Goal: Complete application form

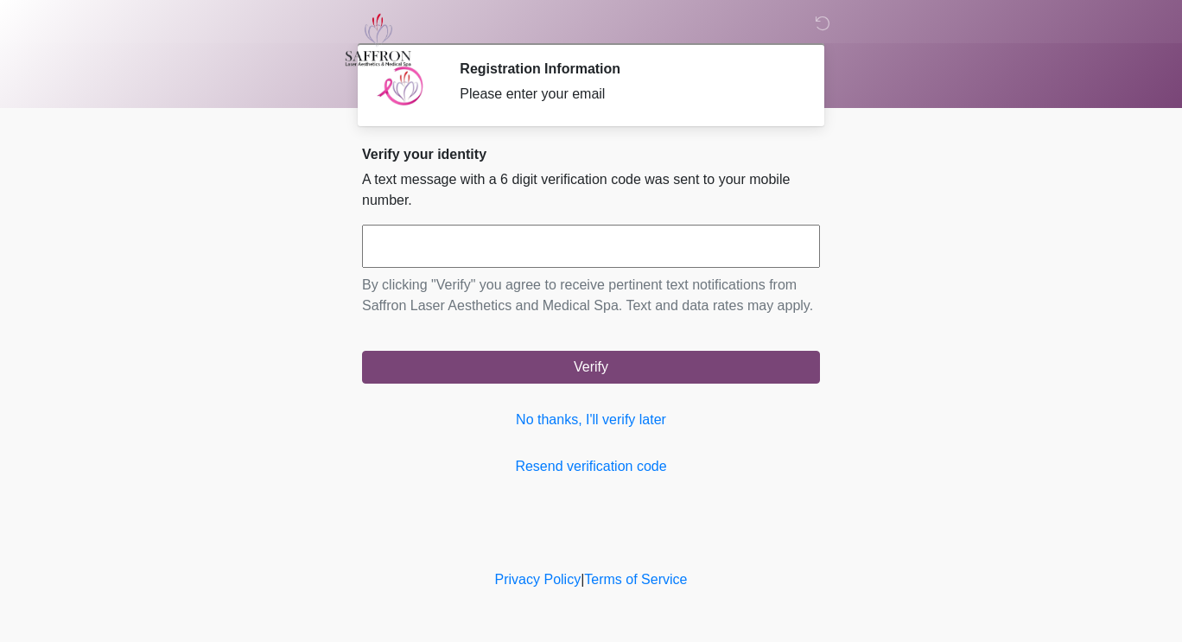
click at [551, 252] on input "text" at bounding box center [591, 246] width 458 height 43
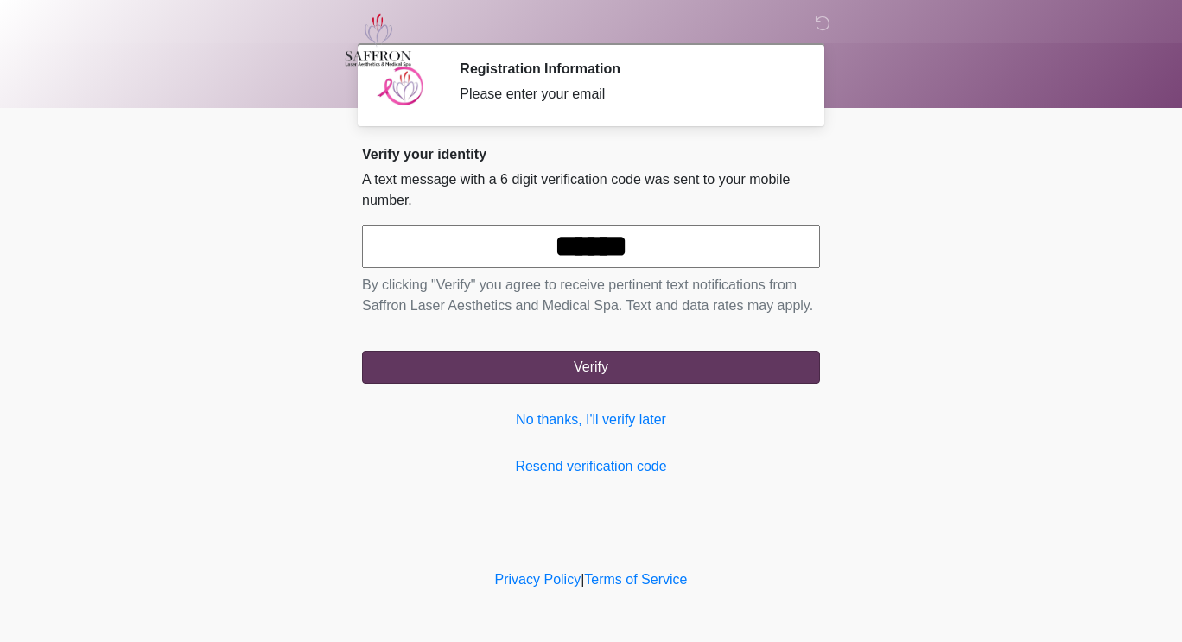
type input "******"
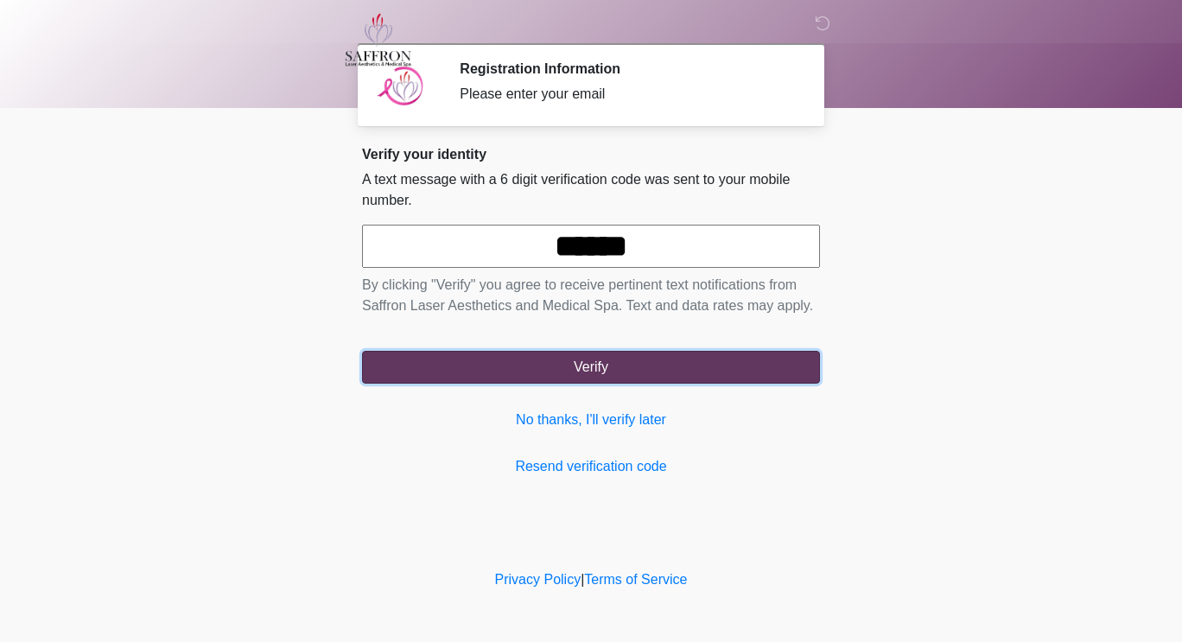
click at [631, 362] on button "Verify" at bounding box center [591, 367] width 458 height 33
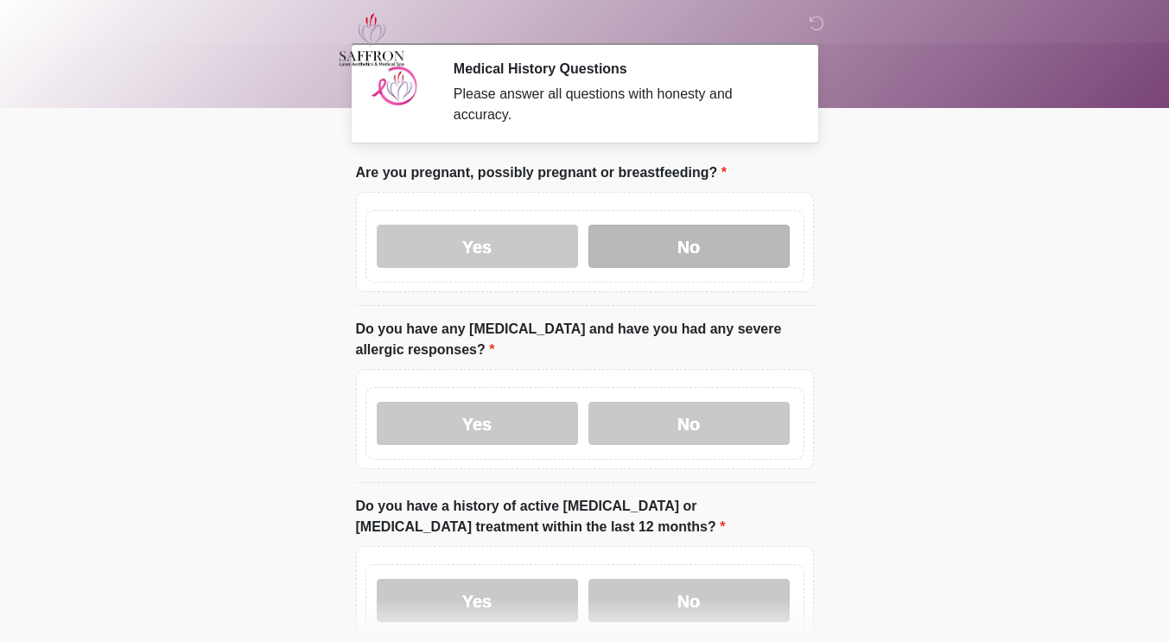
click at [690, 226] on label "No" at bounding box center [689, 246] width 201 height 43
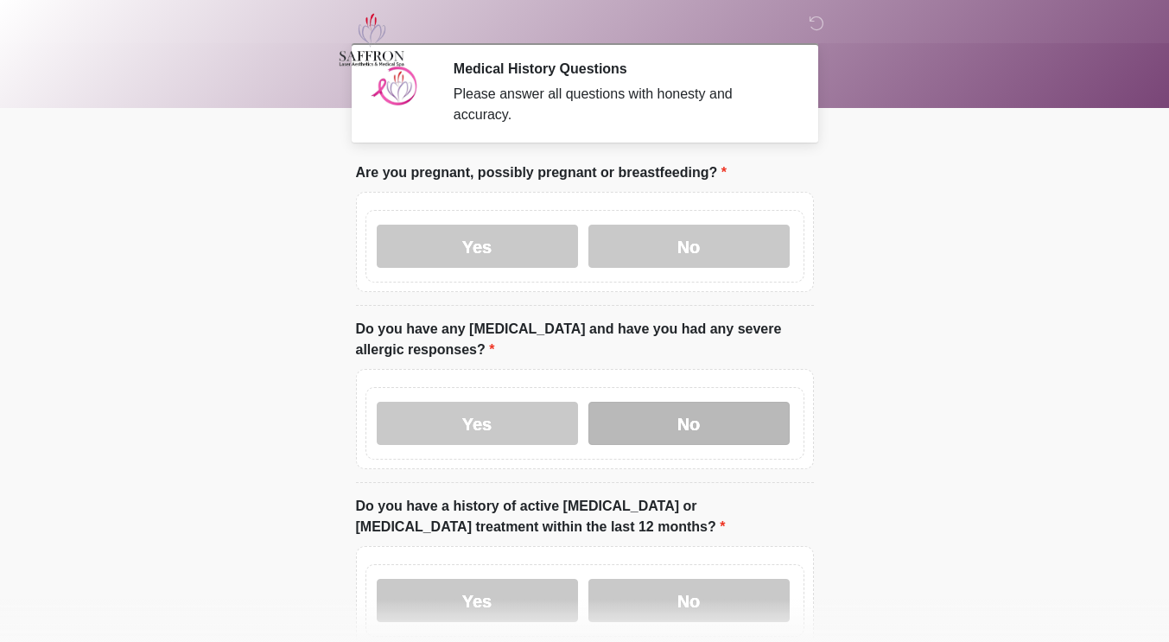
click at [685, 410] on label "No" at bounding box center [689, 423] width 201 height 43
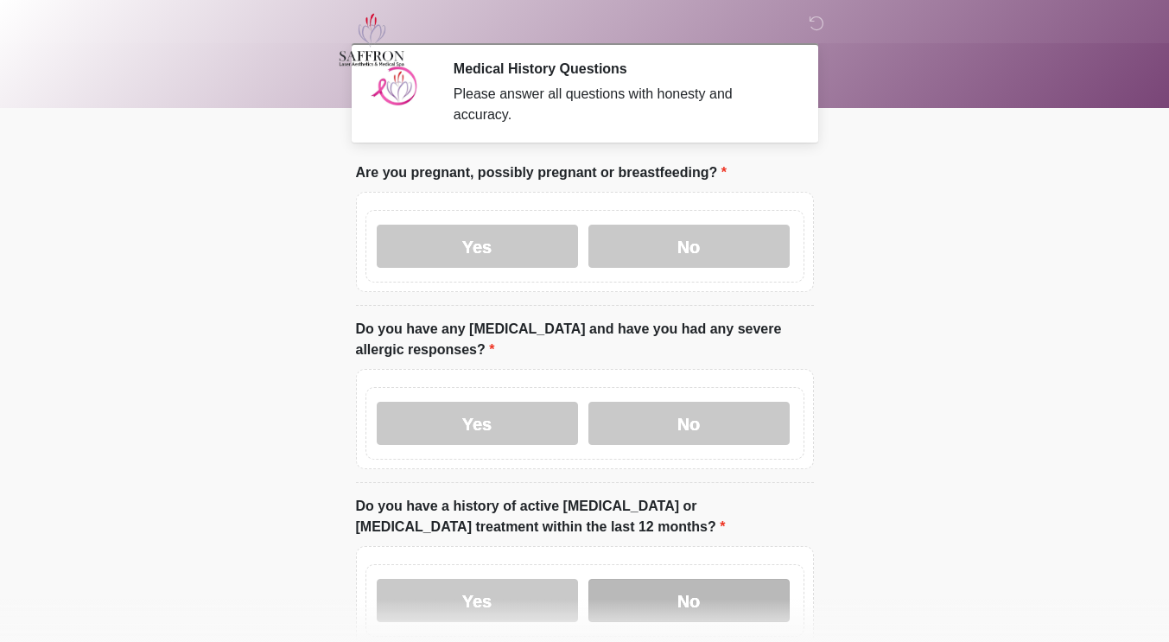
click at [677, 589] on label "No" at bounding box center [689, 600] width 201 height 43
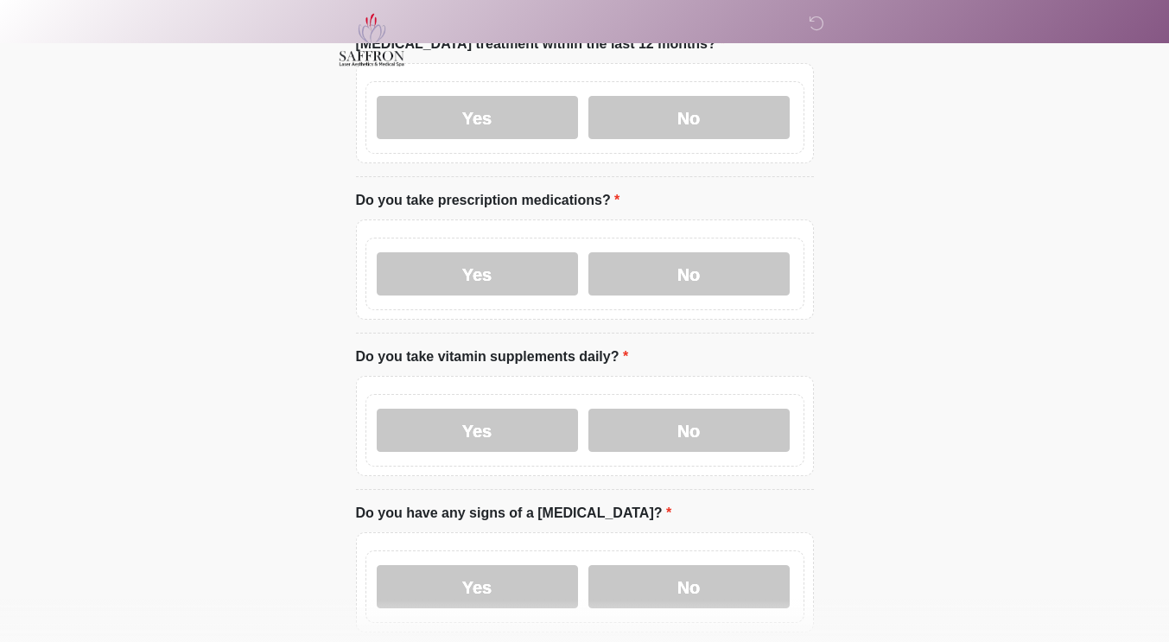
scroll to position [484, 0]
click at [515, 266] on label "Yes" at bounding box center [477, 273] width 201 height 43
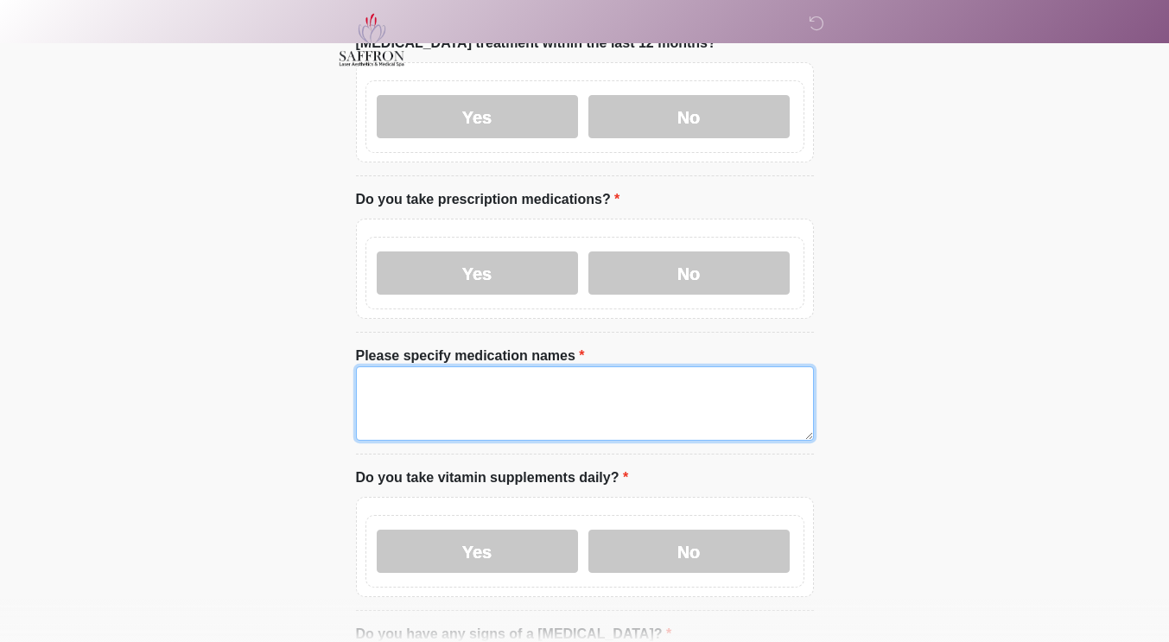
click at [446, 370] on textarea "Please specify medication names" at bounding box center [585, 403] width 458 height 74
type textarea "**********"
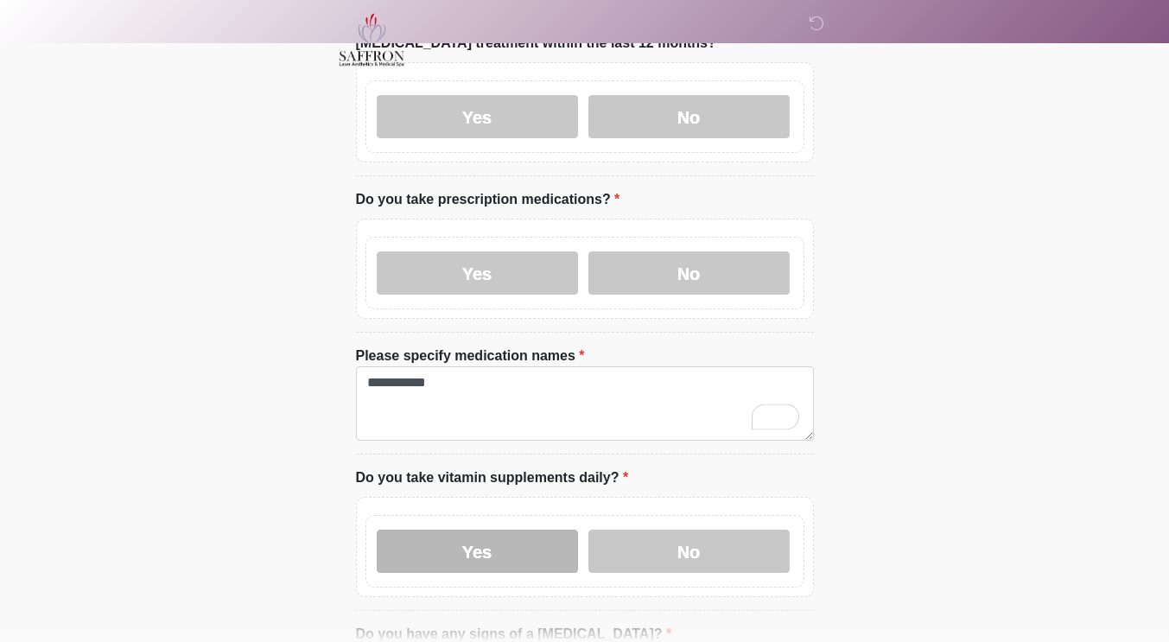
click at [518, 540] on label "Yes" at bounding box center [477, 551] width 201 height 43
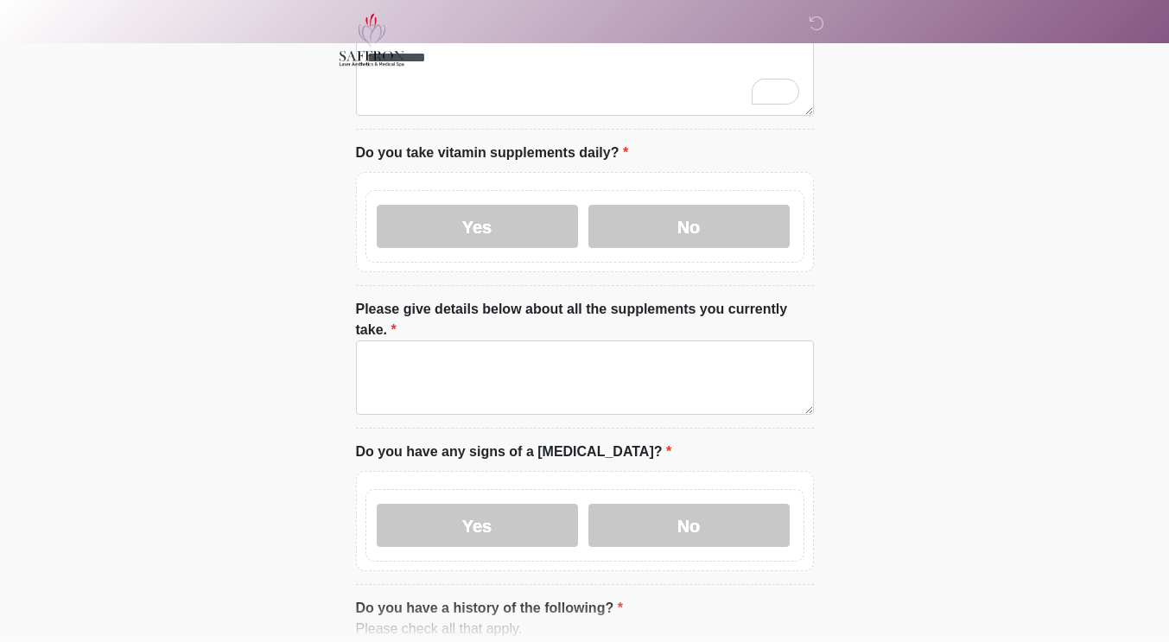
scroll to position [830, 0]
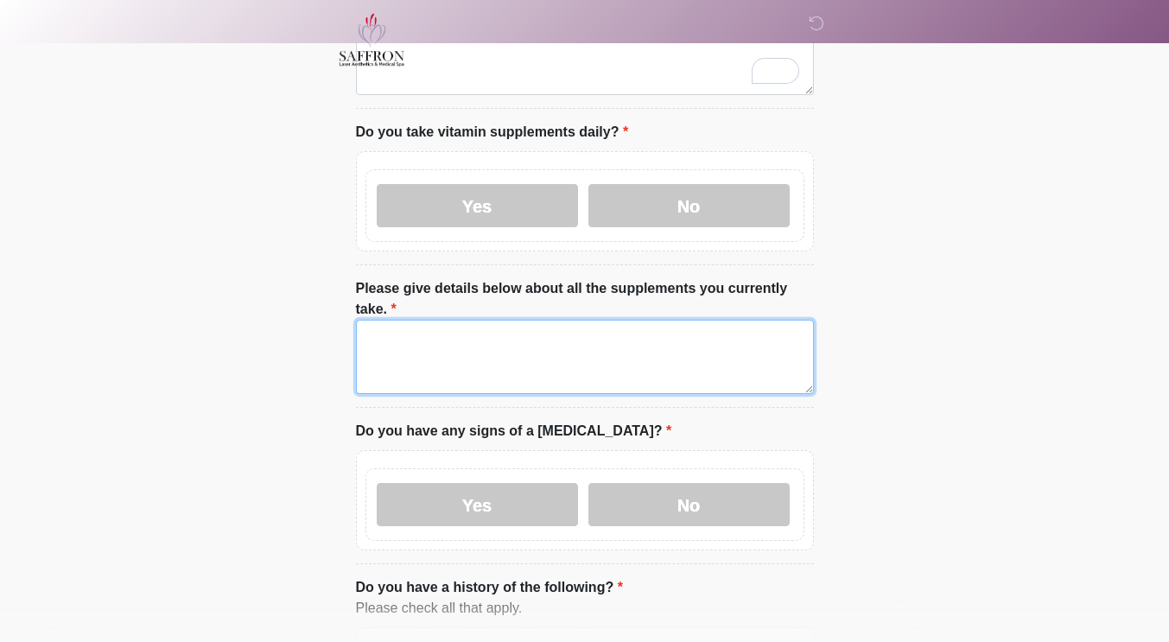
click at [604, 320] on textarea "Please give details below about all the supplements you currently take." at bounding box center [585, 357] width 458 height 74
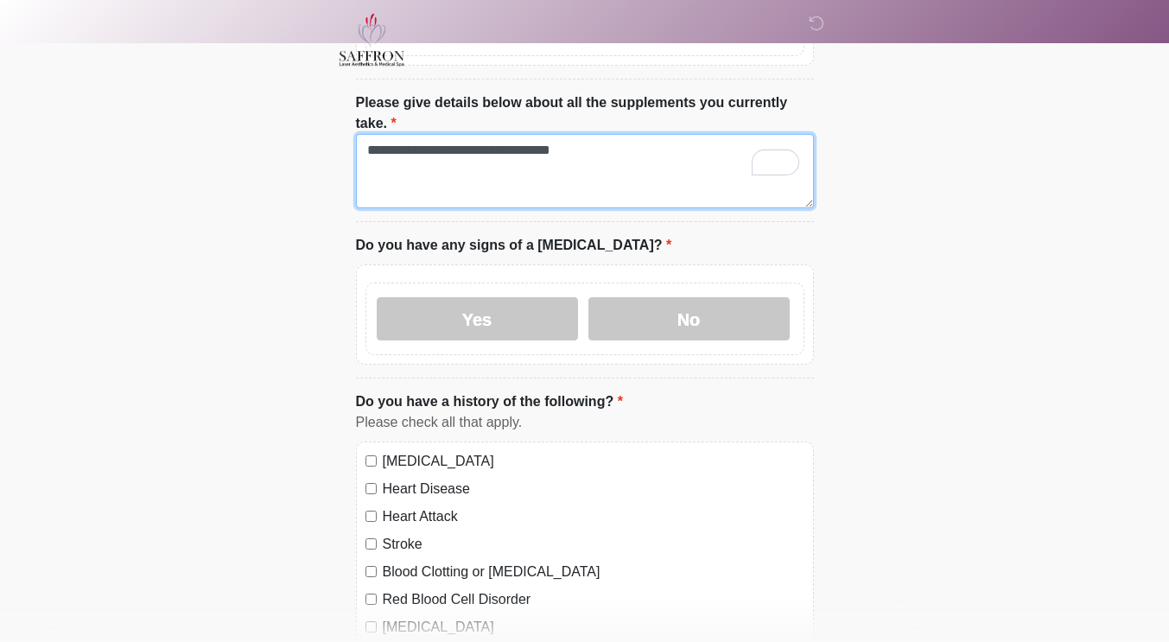
scroll to position [1037, 0]
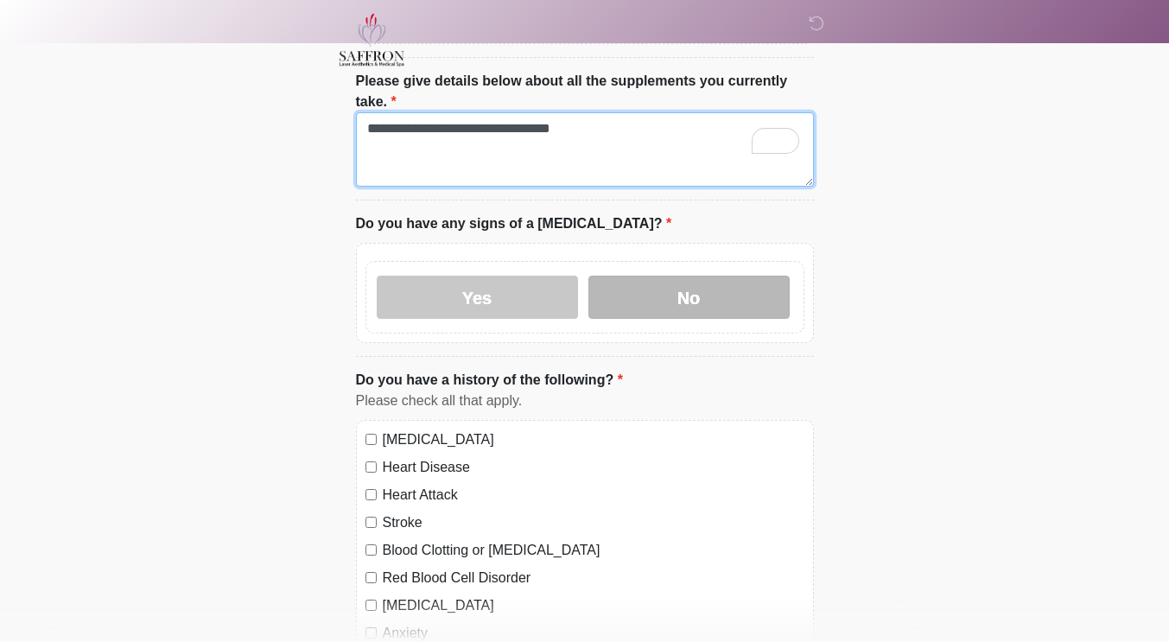
type textarea "**********"
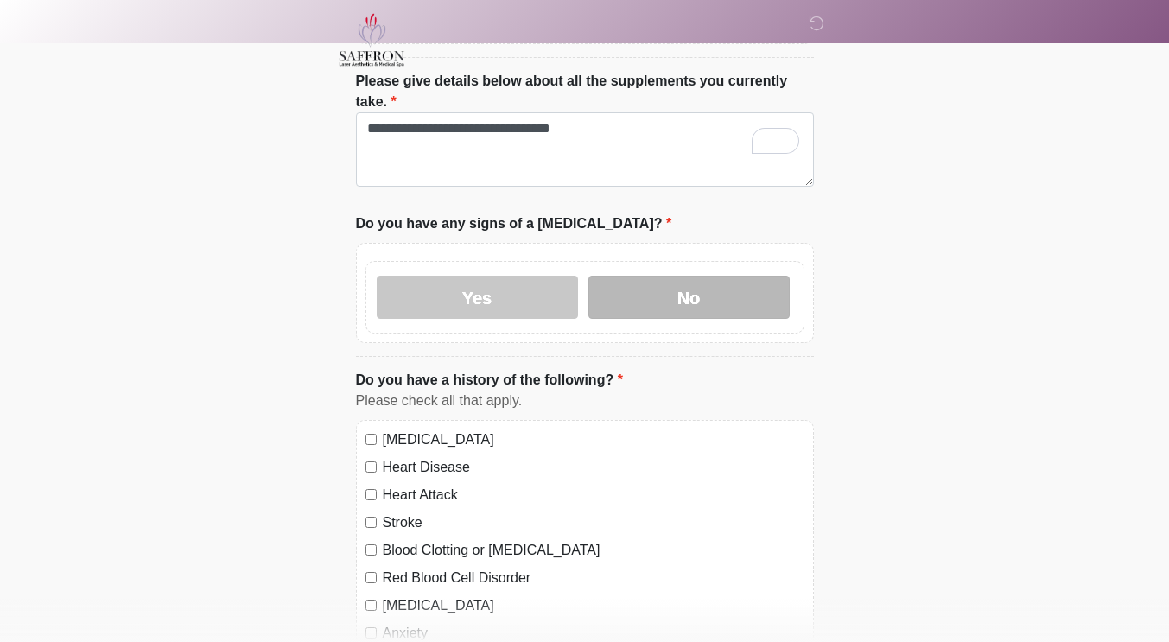
click at [636, 276] on label "No" at bounding box center [689, 297] width 201 height 43
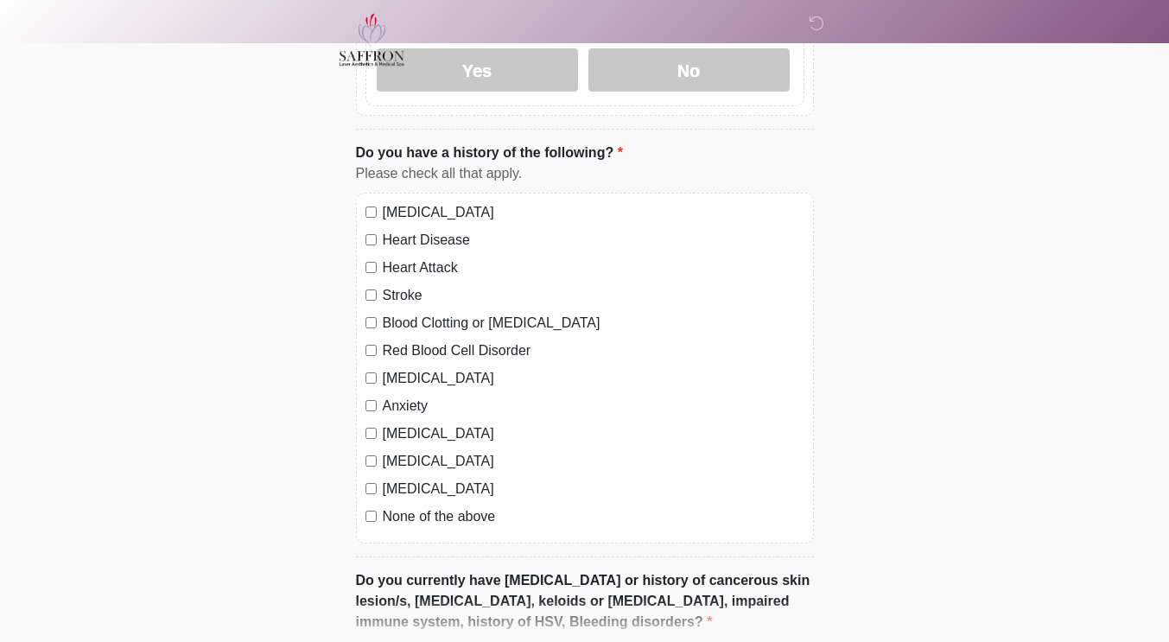
scroll to position [1279, 0]
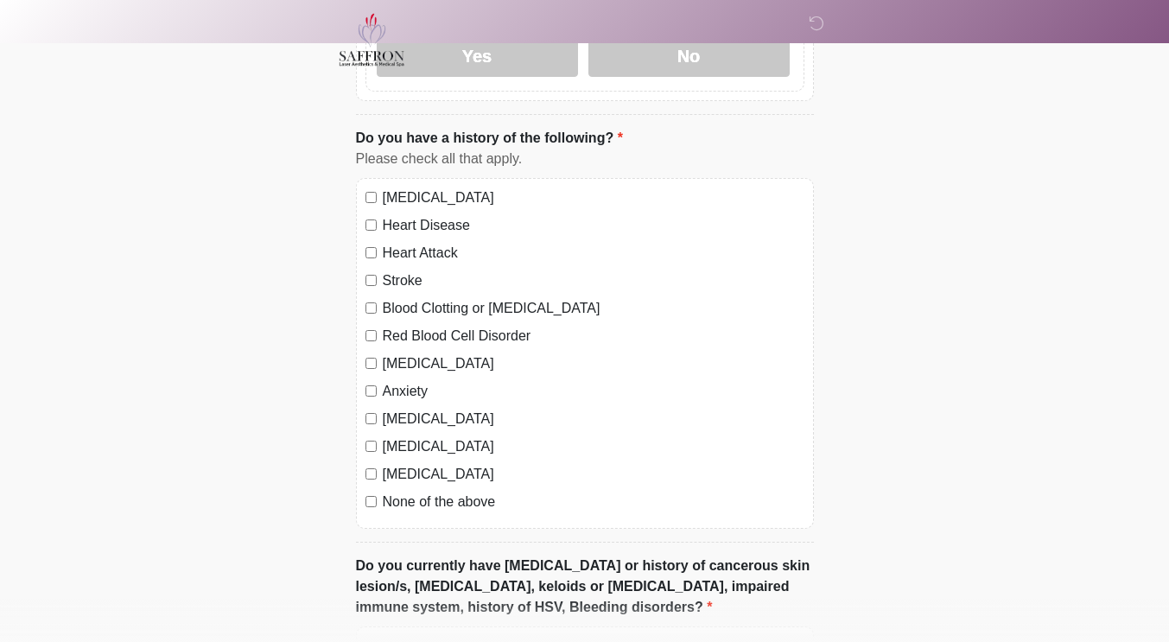
click at [370, 492] on div "None of the above" at bounding box center [585, 502] width 439 height 21
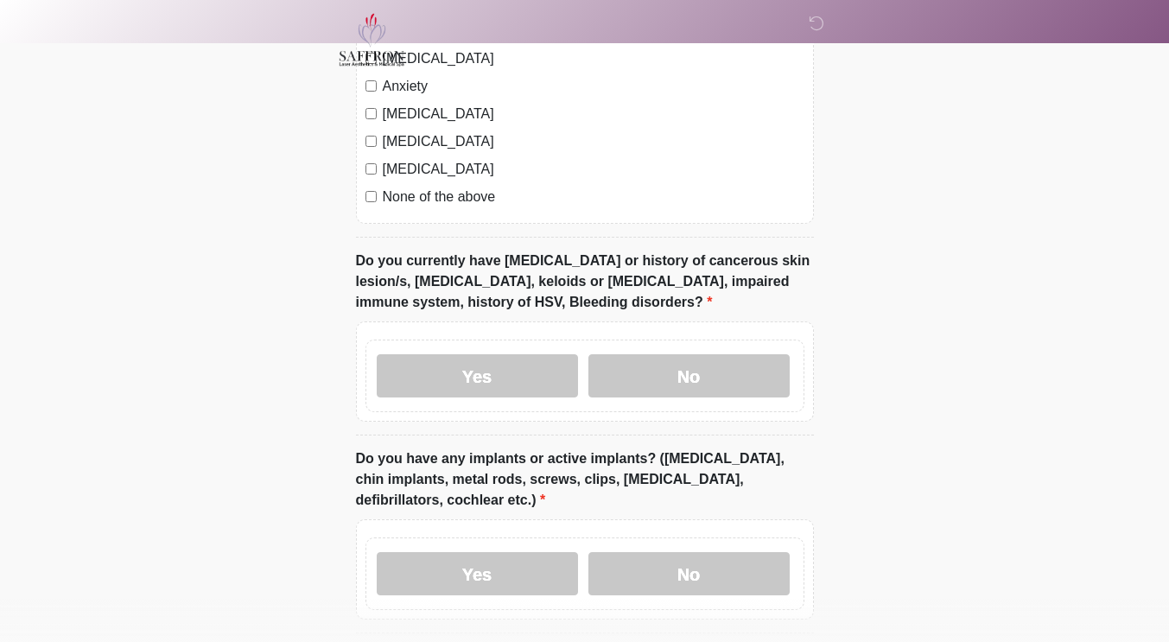
scroll to position [1590, 0]
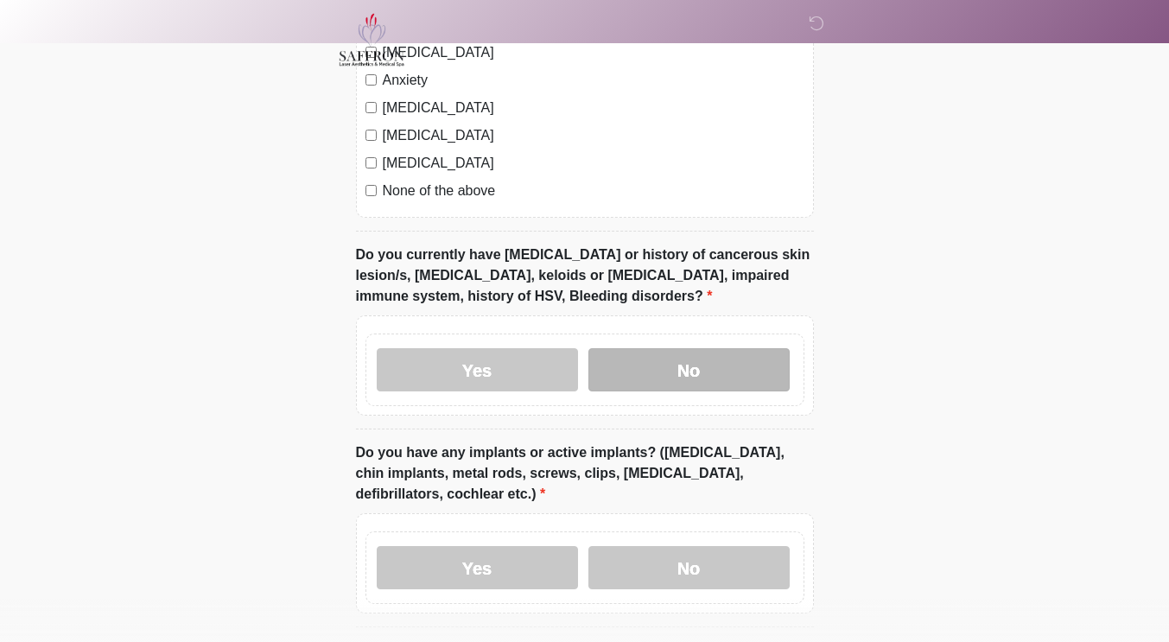
click at [720, 348] on label "No" at bounding box center [689, 369] width 201 height 43
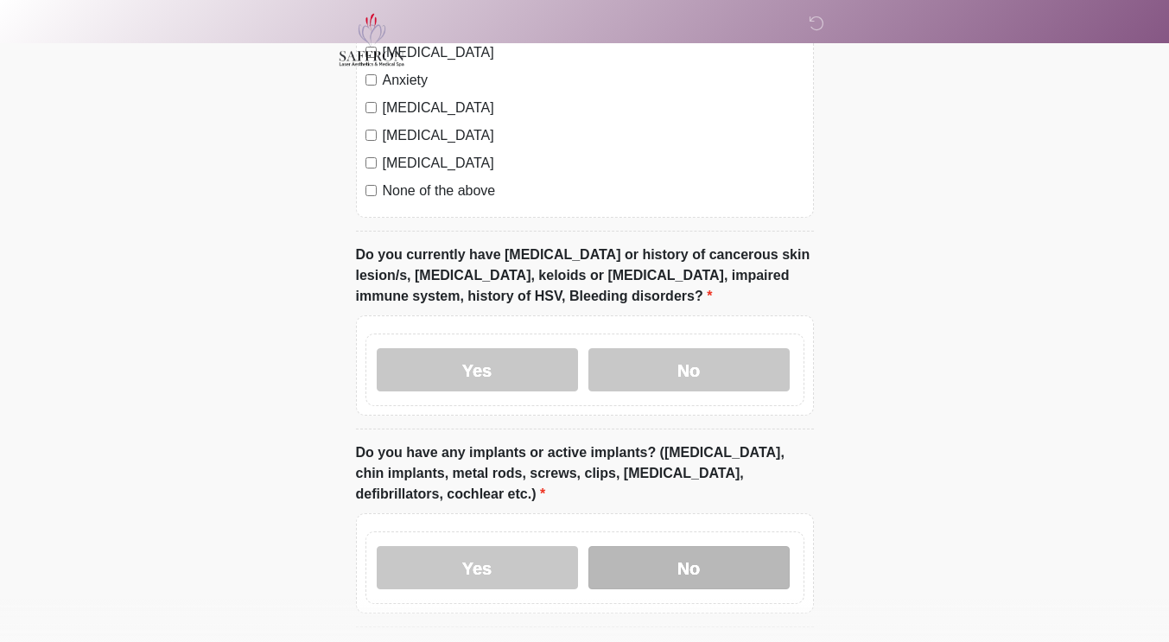
click at [707, 546] on label "No" at bounding box center [689, 567] width 201 height 43
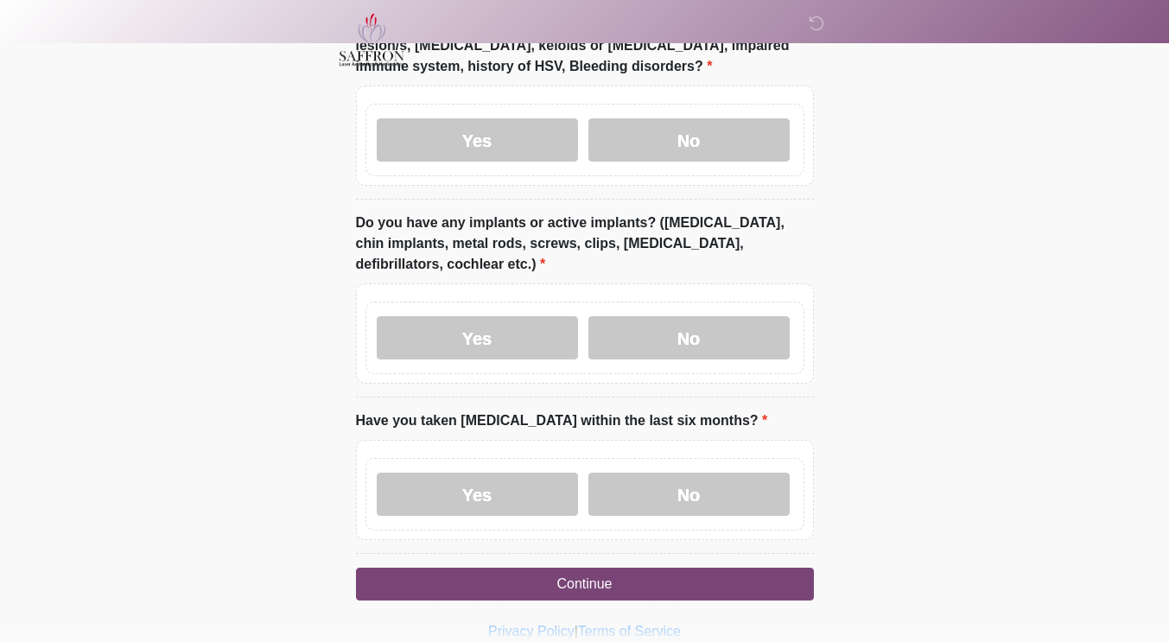
scroll to position [1830, 0]
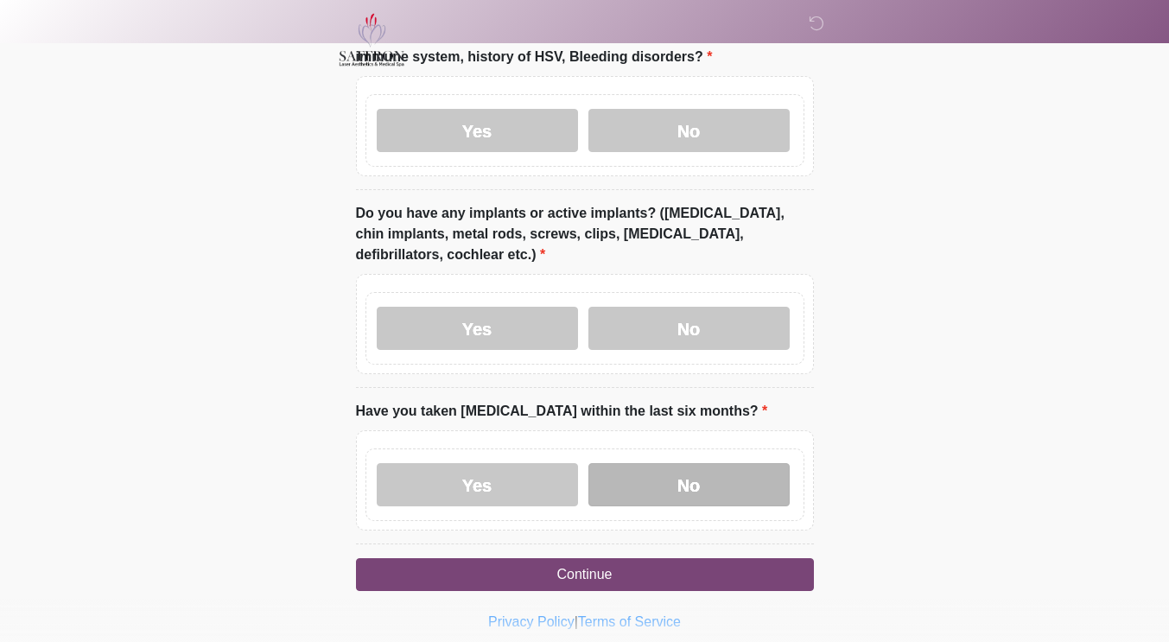
click at [717, 463] on label "No" at bounding box center [689, 484] width 201 height 43
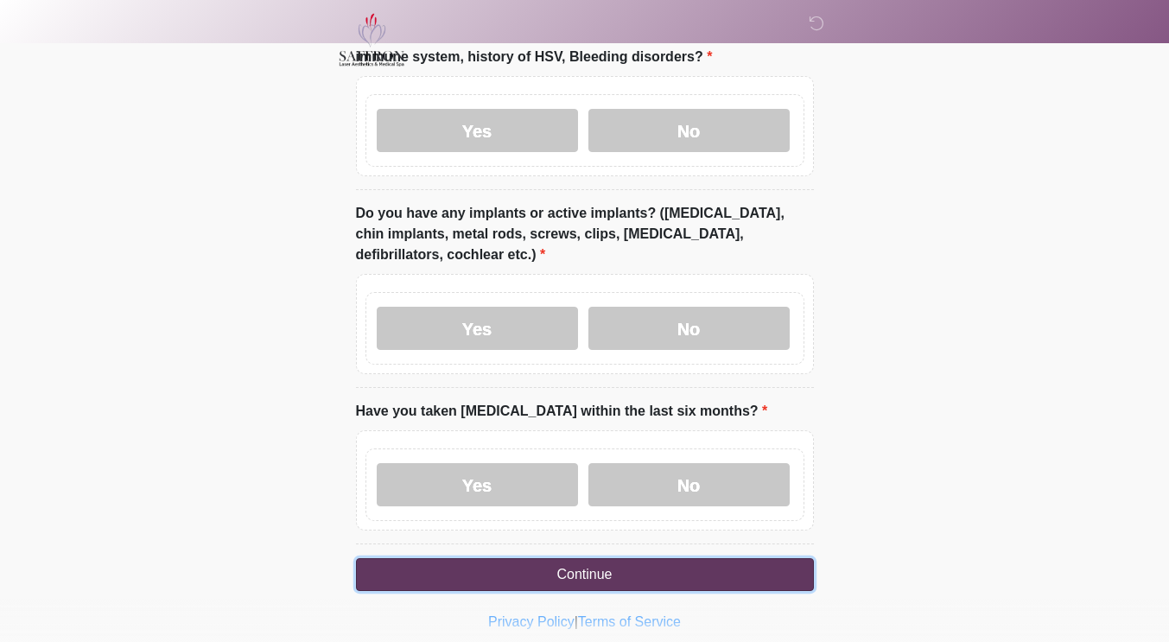
click at [662, 558] on button "Continue" at bounding box center [585, 574] width 458 height 33
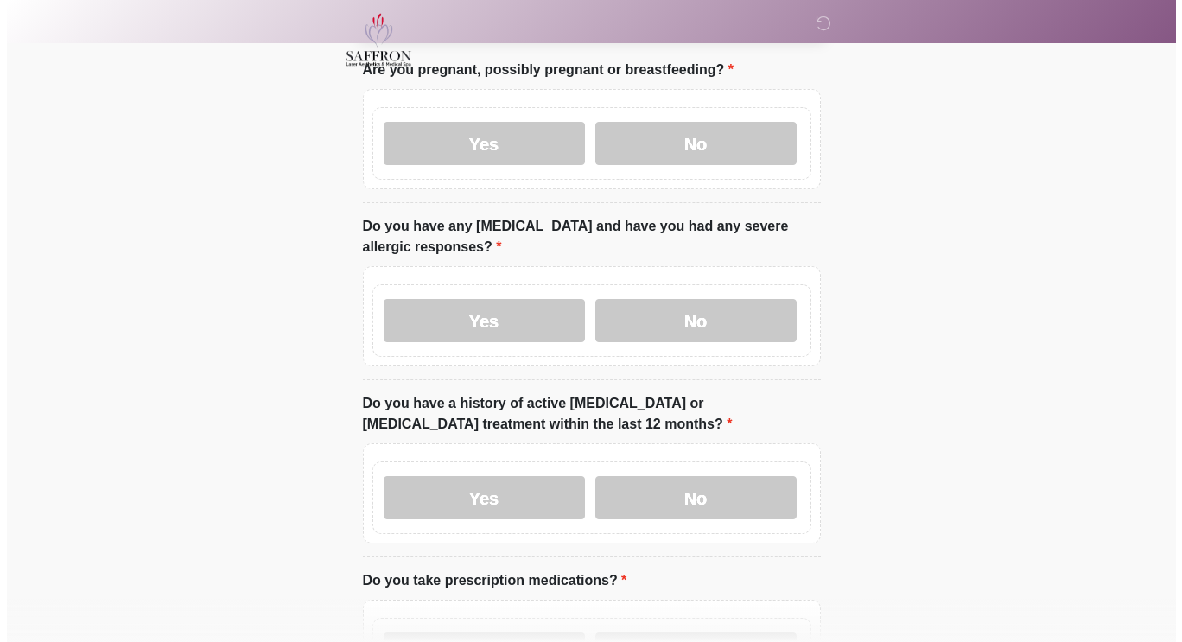
scroll to position [0, 0]
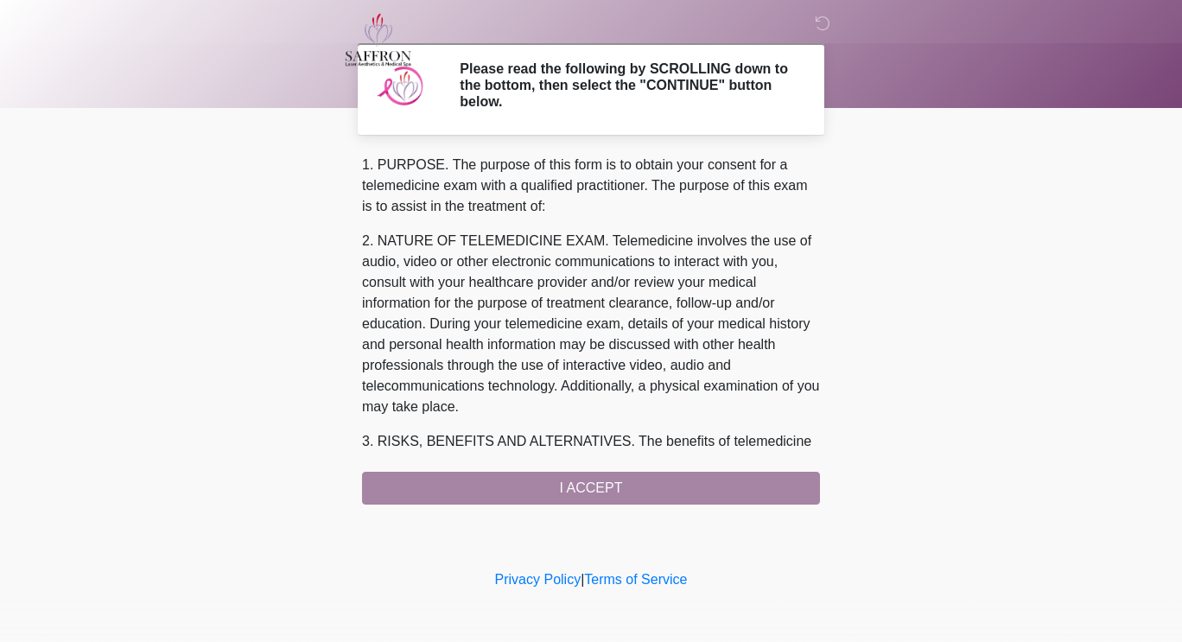
click at [713, 500] on div "1. PURPOSE. The purpose of this form is to obtain your consent for a telemedici…" at bounding box center [591, 330] width 458 height 350
click at [648, 488] on div "1. PURPOSE. The purpose of this form is to obtain your consent for a telemedici…" at bounding box center [591, 330] width 458 height 350
click at [479, 496] on div "1. PURPOSE. The purpose of this form is to obtain your consent for a telemedici…" at bounding box center [591, 330] width 458 height 350
click at [590, 494] on div "1. PURPOSE. The purpose of this form is to obtain your consent for a telemedici…" at bounding box center [591, 330] width 458 height 350
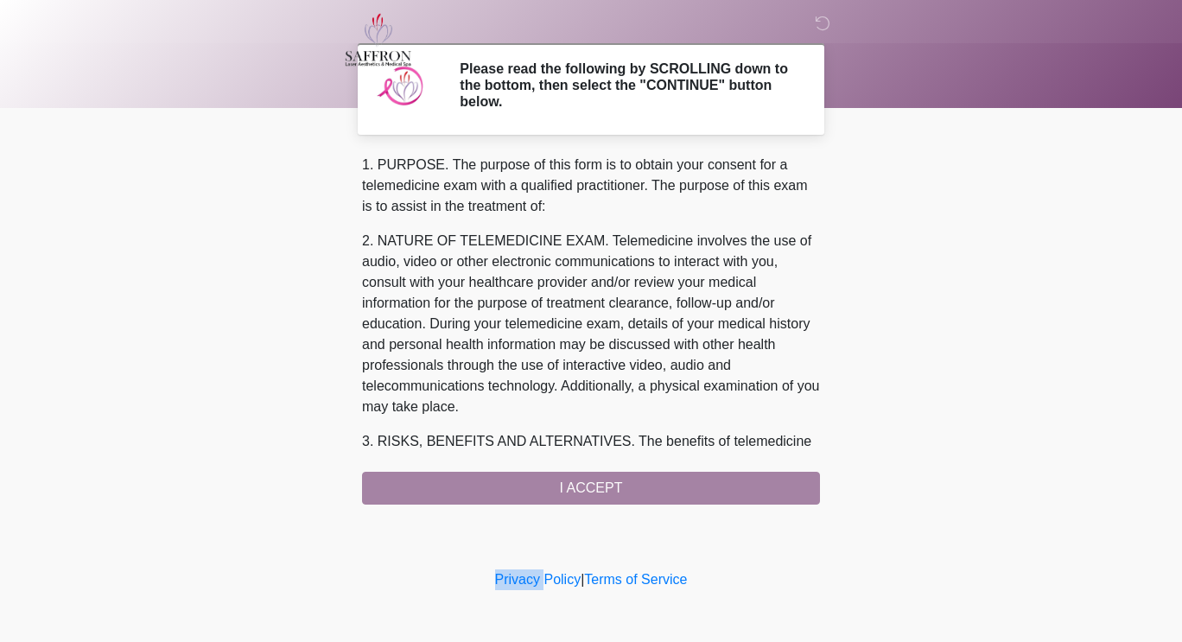
click at [590, 494] on div "1. PURPOSE. The purpose of this form is to obtain your consent for a telemedici…" at bounding box center [591, 330] width 458 height 350
click at [648, 491] on div "1. PURPOSE. The purpose of this form is to obtain your consent for a telemedici…" at bounding box center [591, 330] width 458 height 350
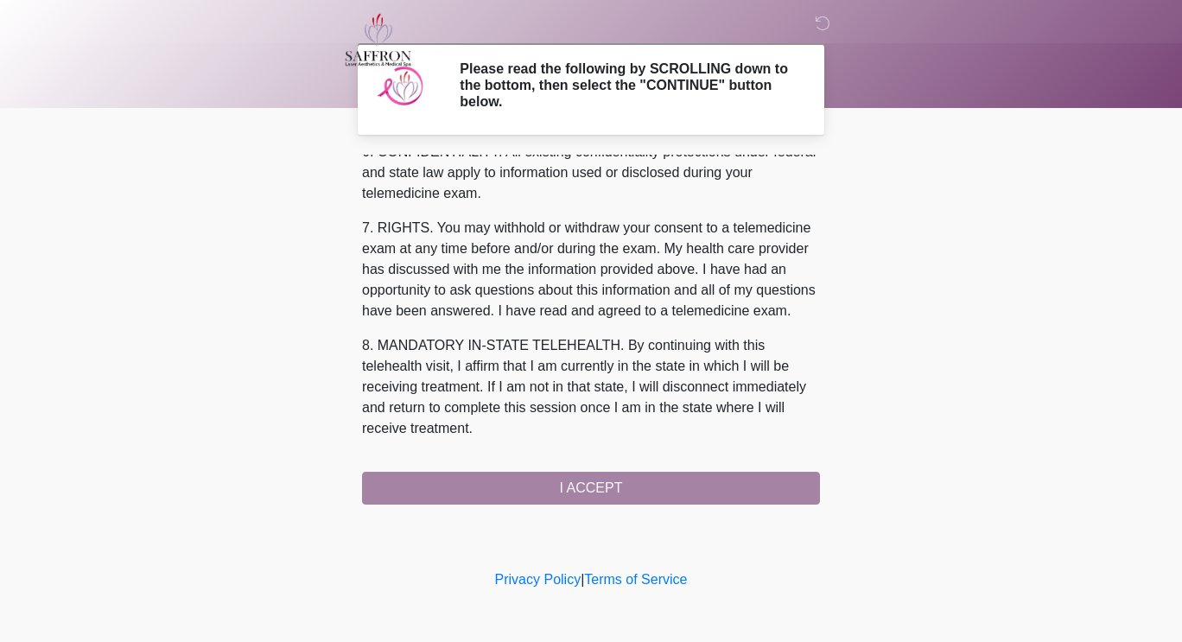
scroll to position [727, 0]
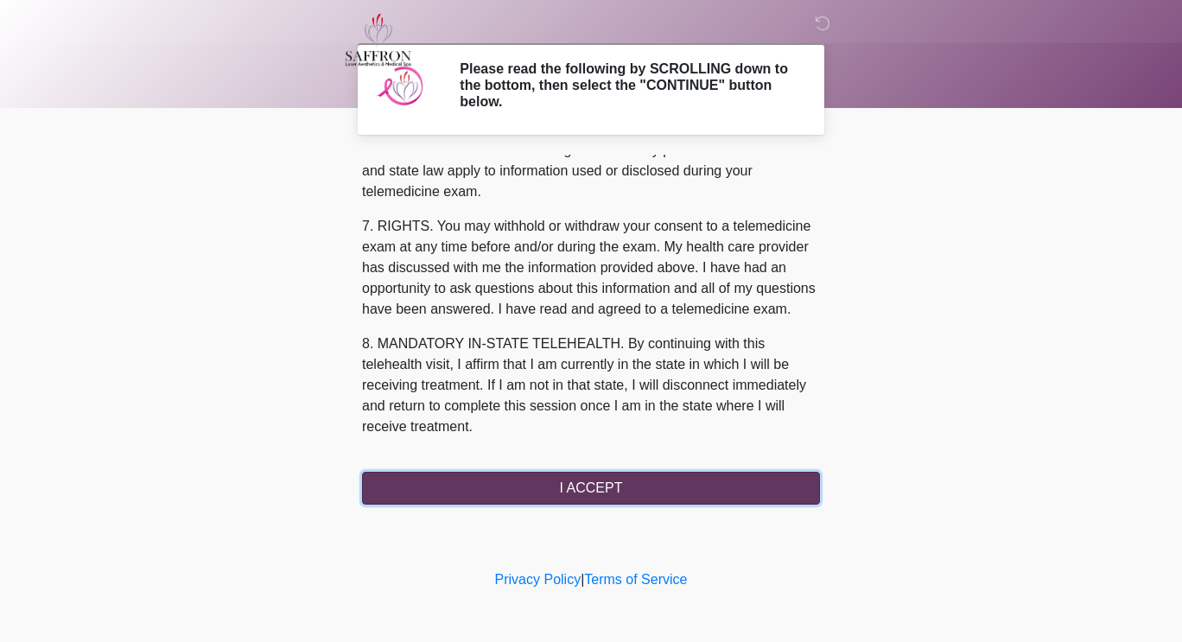
click at [564, 490] on button "I ACCEPT" at bounding box center [591, 488] width 458 height 33
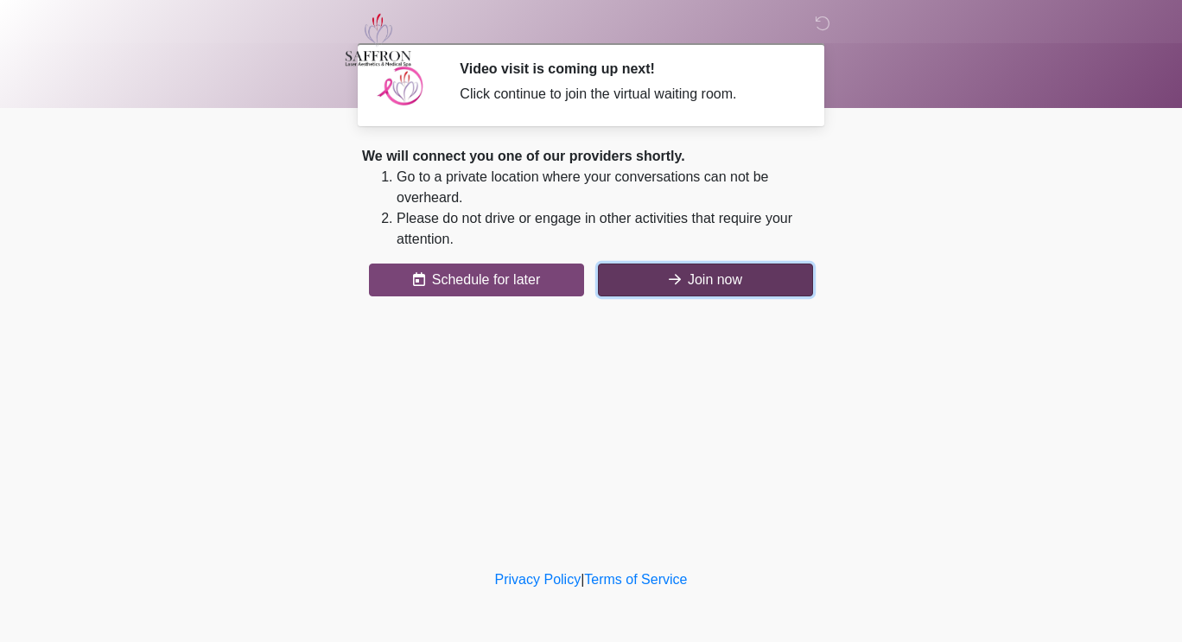
click at [645, 286] on button "Join now" at bounding box center [705, 280] width 215 height 33
